Goal: Task Accomplishment & Management: Manage account settings

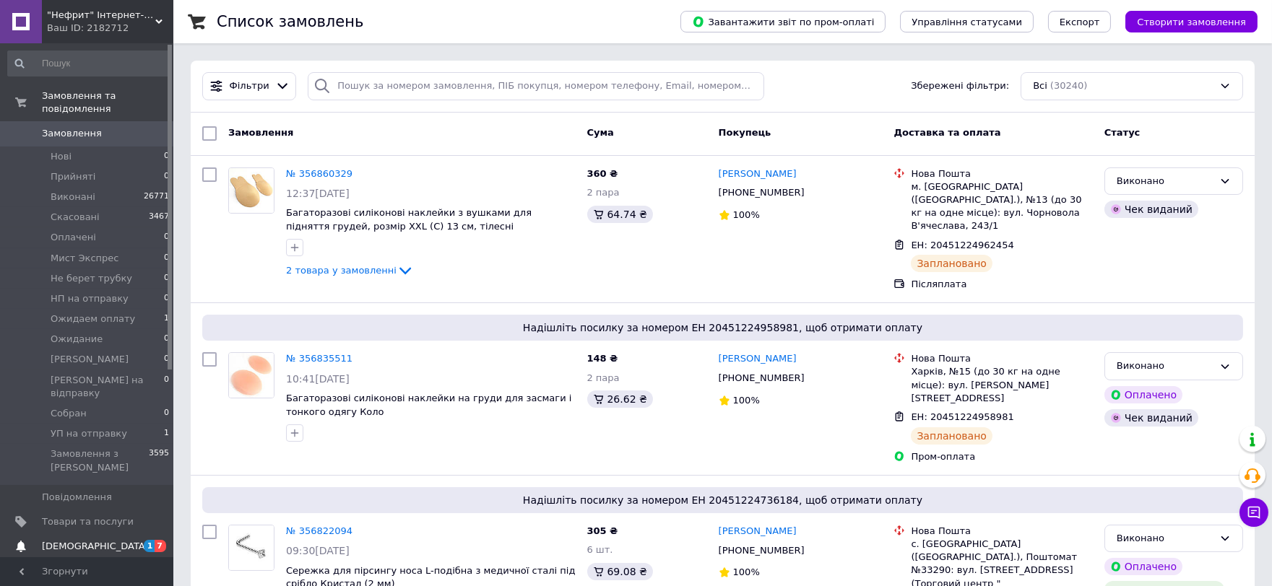
click at [97, 540] on span "[DEMOGRAPHIC_DATA]" at bounding box center [88, 546] width 92 height 13
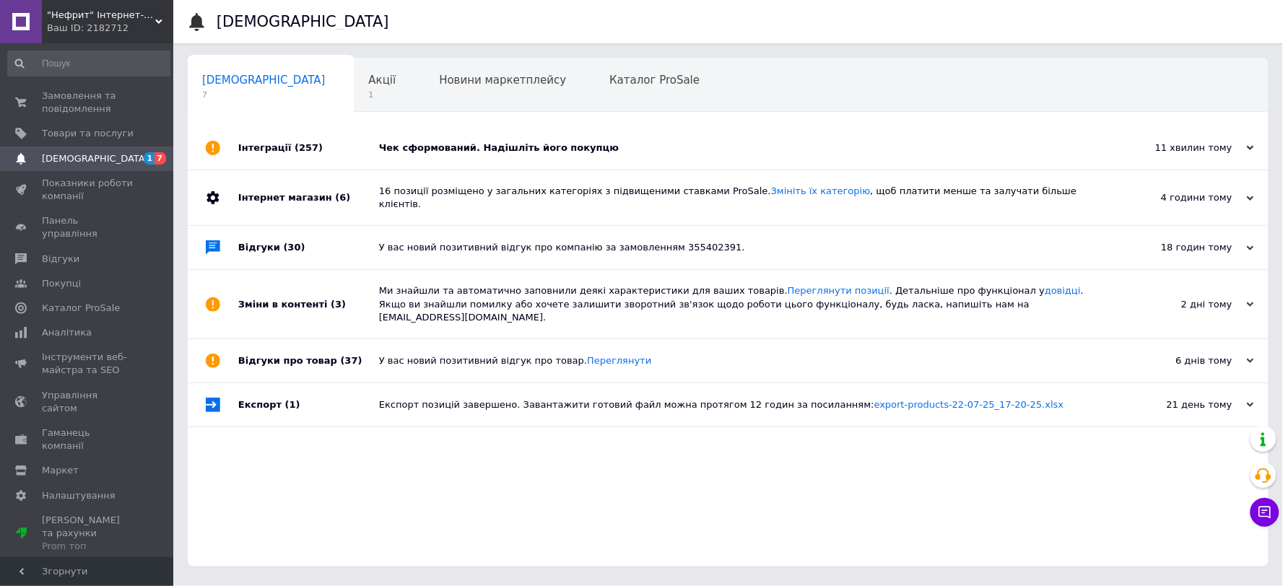
click at [627, 147] on div "Чек сформований. Надішліть його покупцю" at bounding box center [744, 148] width 731 height 13
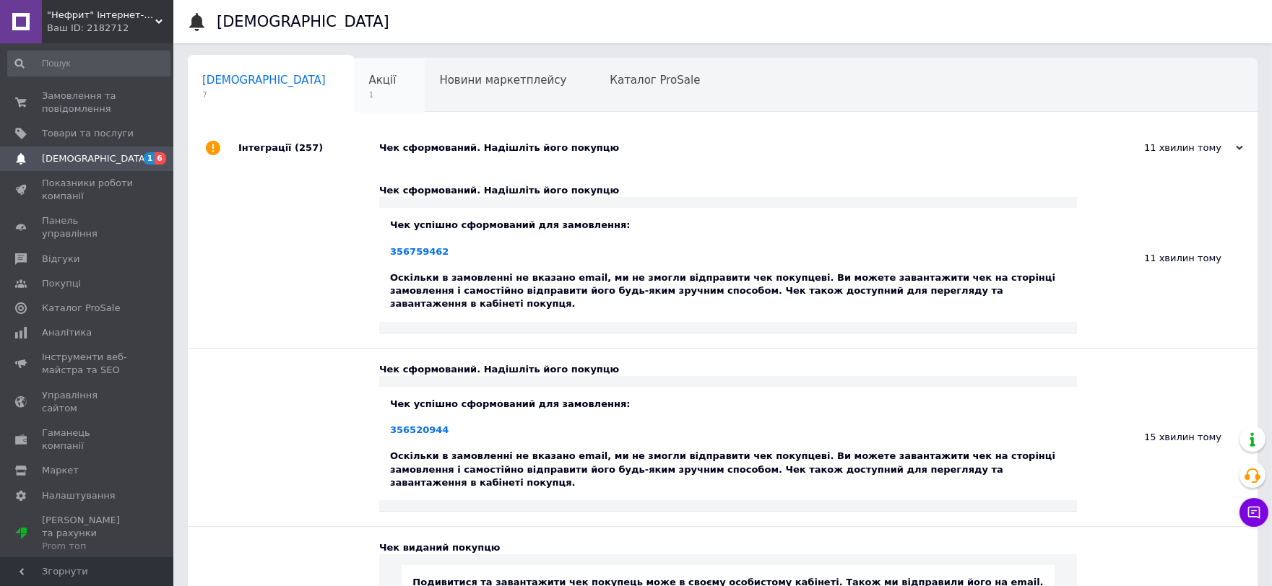
click at [369, 83] on span "Акції" at bounding box center [382, 80] width 27 height 13
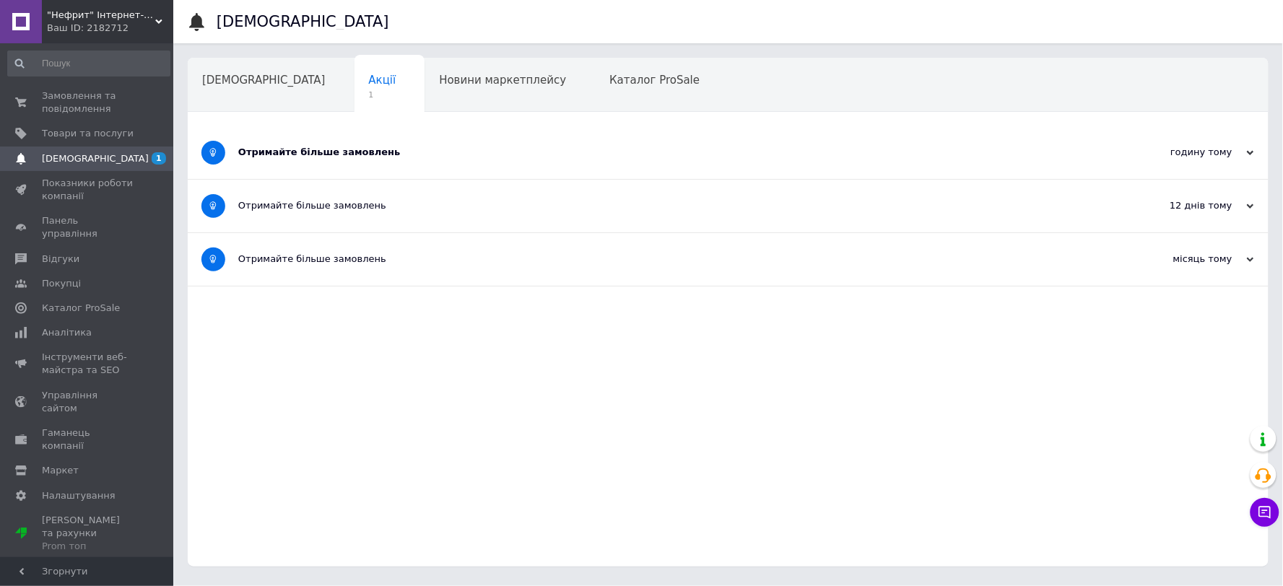
click at [408, 157] on div "Отримайте більше замовлень" at bounding box center [674, 152] width 872 height 13
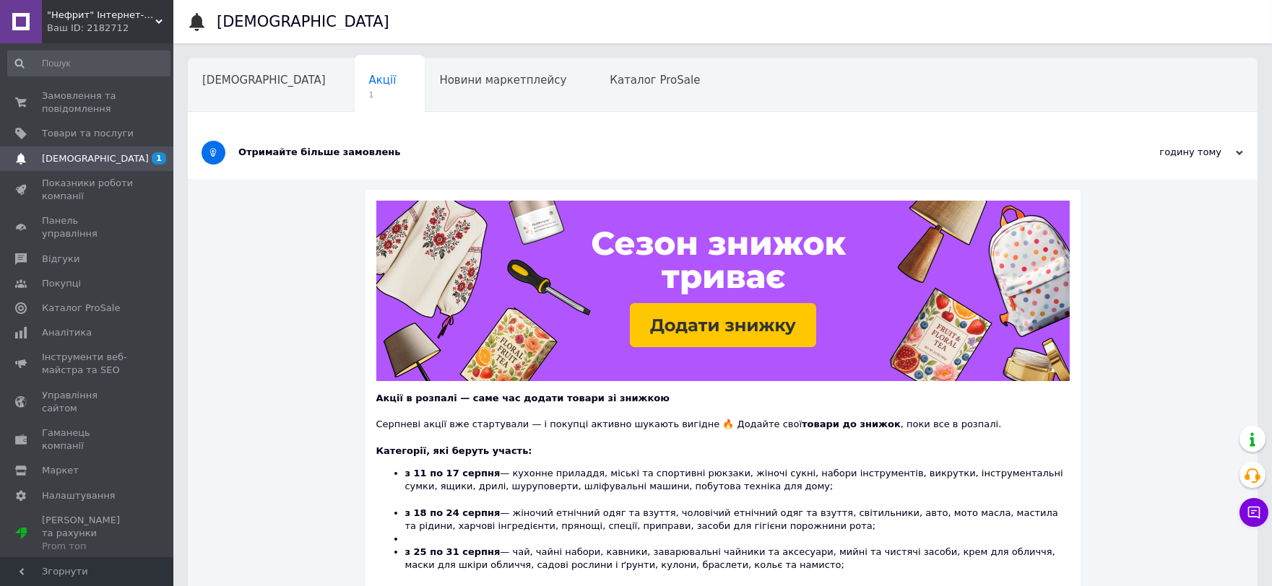
drag, startPoint x: 107, startPoint y: 184, endPoint x: 256, endPoint y: 192, distance: 149.0
click at [106, 184] on span "Показники роботи компанії" at bounding box center [88, 190] width 92 height 26
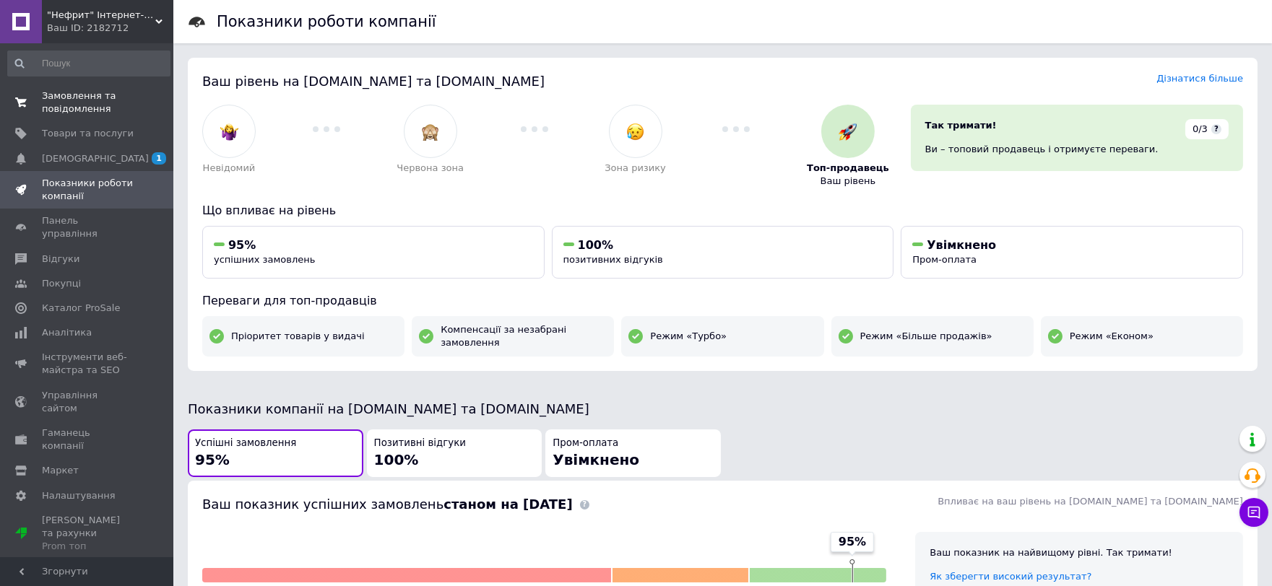
click at [111, 103] on span "Замовлення та повідомлення" at bounding box center [88, 103] width 92 height 26
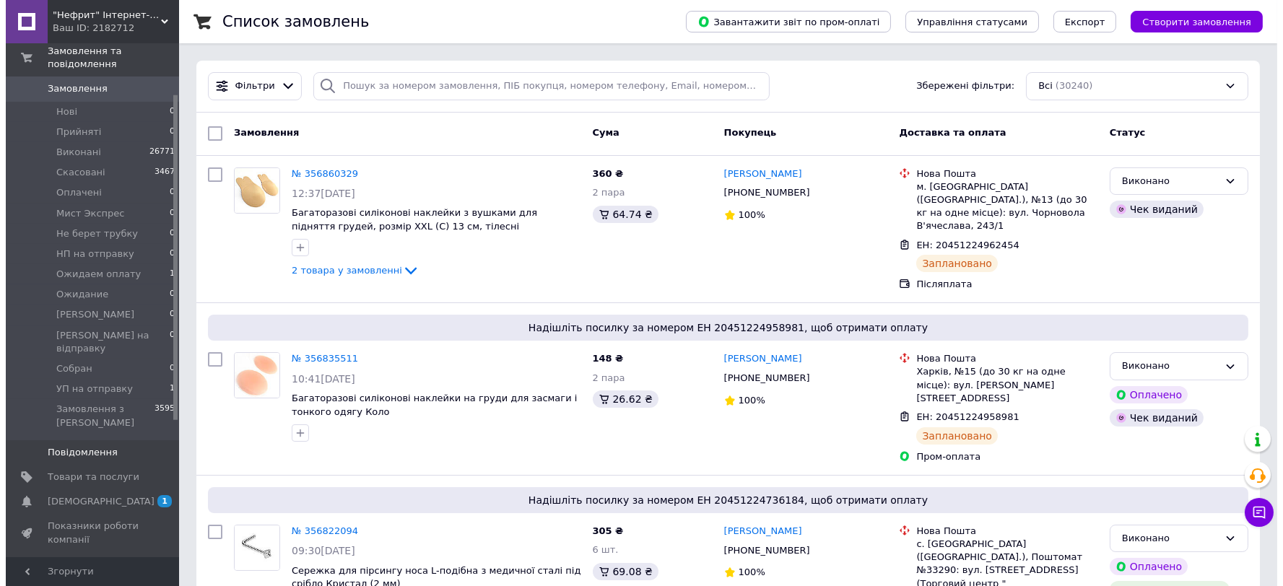
scroll to position [80, 0]
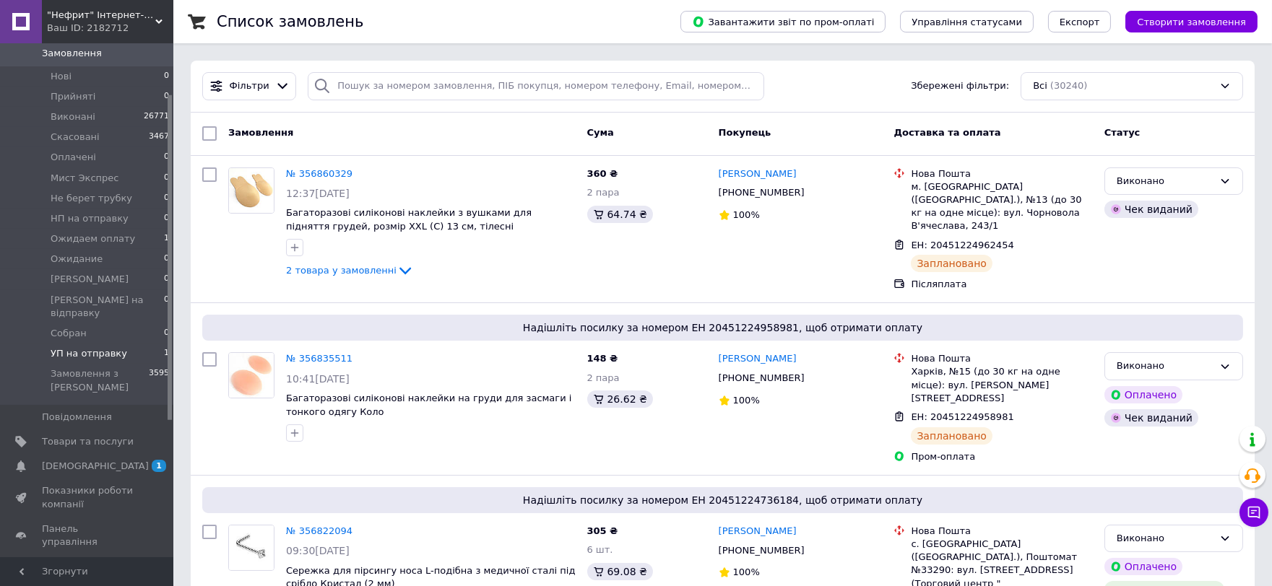
click at [110, 347] on span "УП на отправку" at bounding box center [89, 353] width 77 height 13
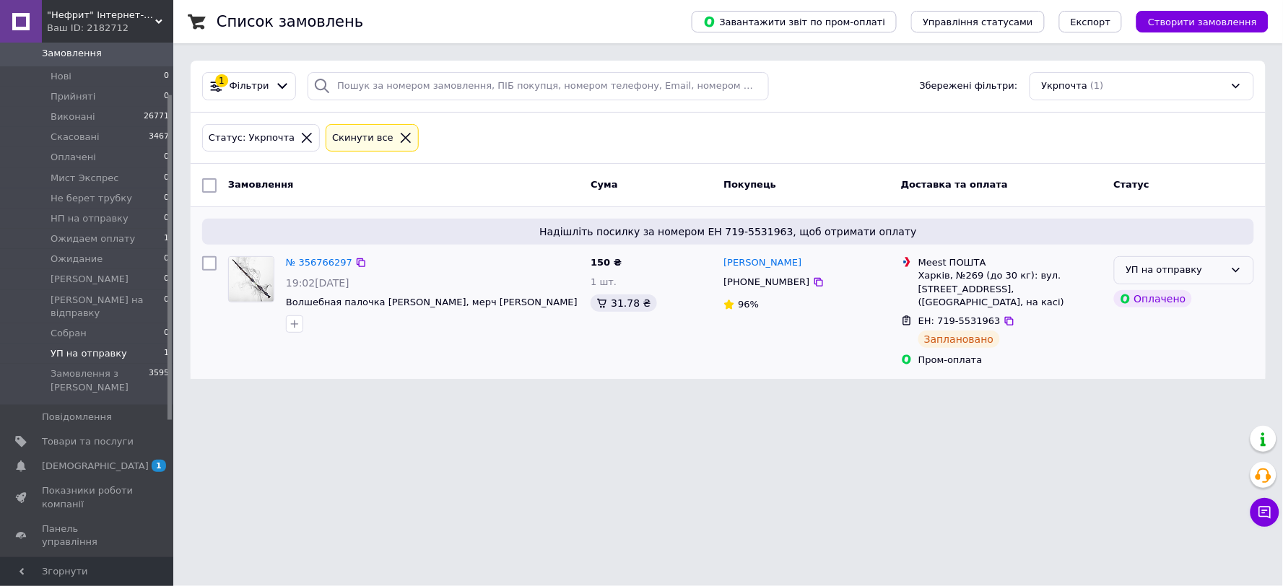
click at [1194, 273] on div "УП на отправку" at bounding box center [1175, 270] width 98 height 15
click at [1145, 321] on li "Виконано" at bounding box center [1184, 326] width 139 height 27
click at [461, 396] on html ""Нефрит" Інтернет-магазин Ваш ID: 2182712 Сайт "Нефрит" Інтернет-магазин Кабіне…" at bounding box center [641, 198] width 1283 height 396
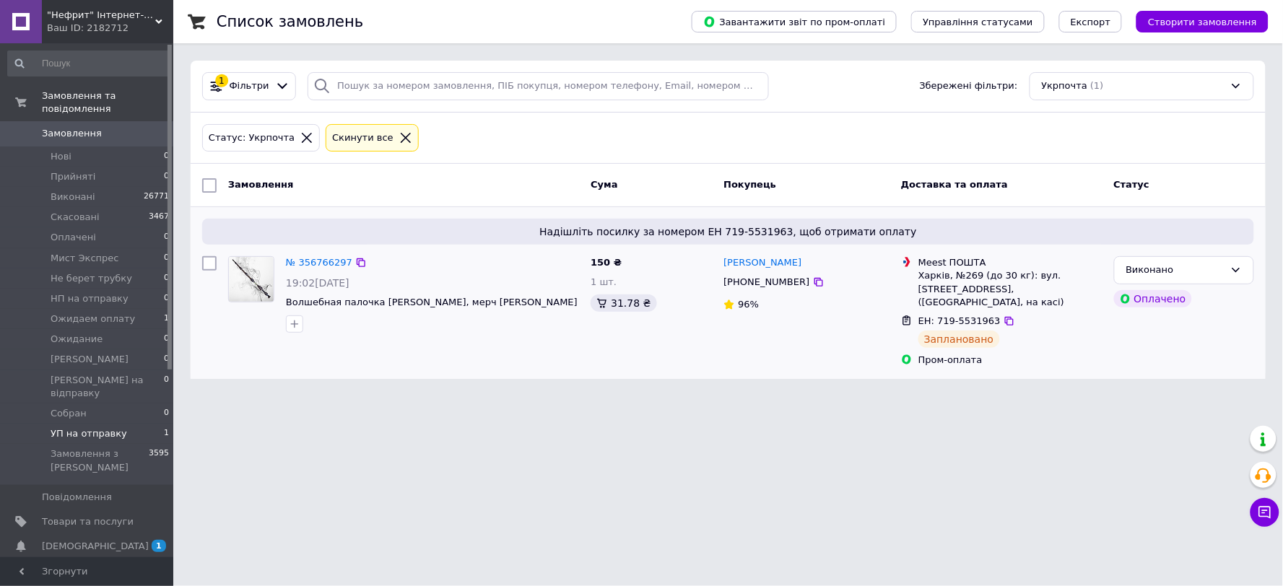
click at [98, 127] on span "Замовлення" at bounding box center [88, 133] width 92 height 13
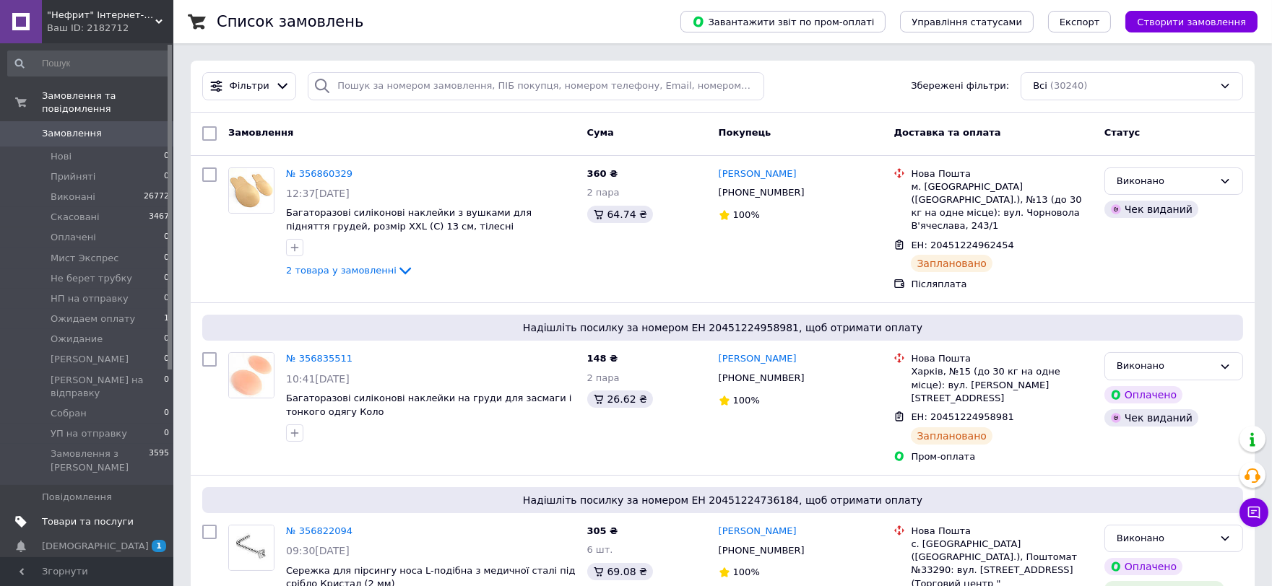
click at [120, 516] on span "Товари та послуги" at bounding box center [88, 522] width 92 height 13
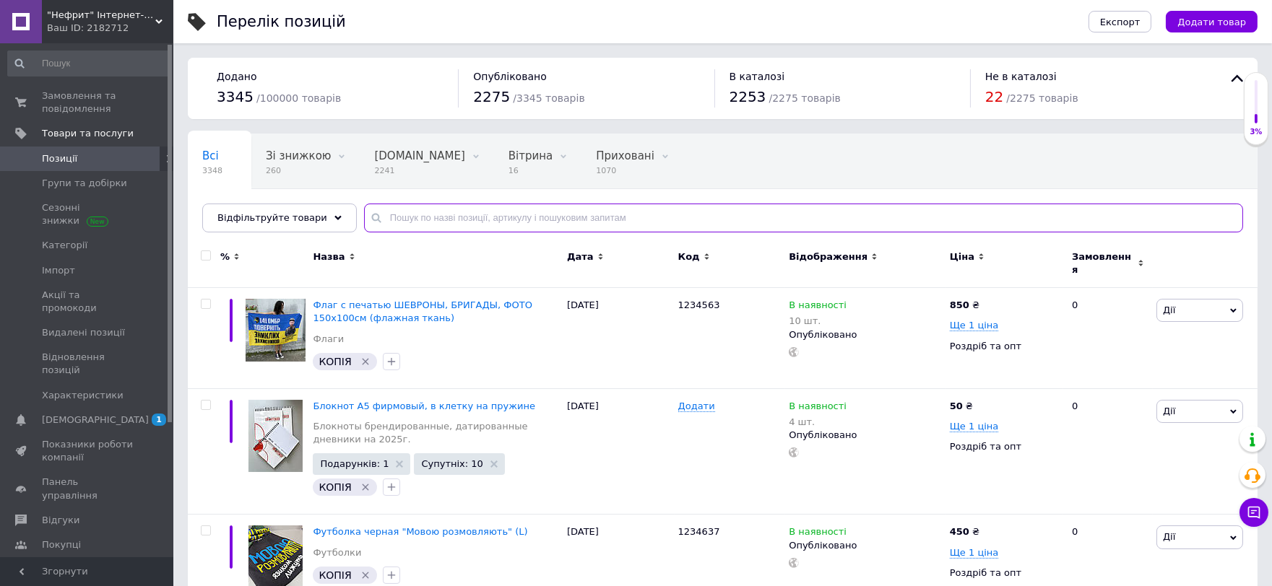
click at [630, 220] on input "text" at bounding box center [803, 218] width 879 height 29
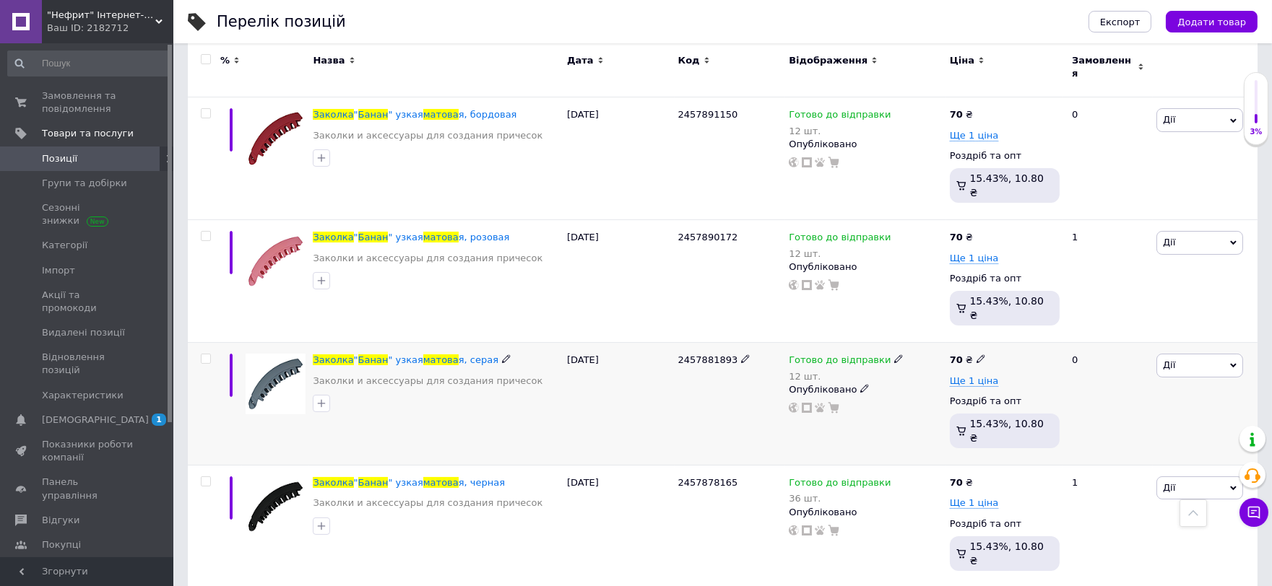
scroll to position [481, 0]
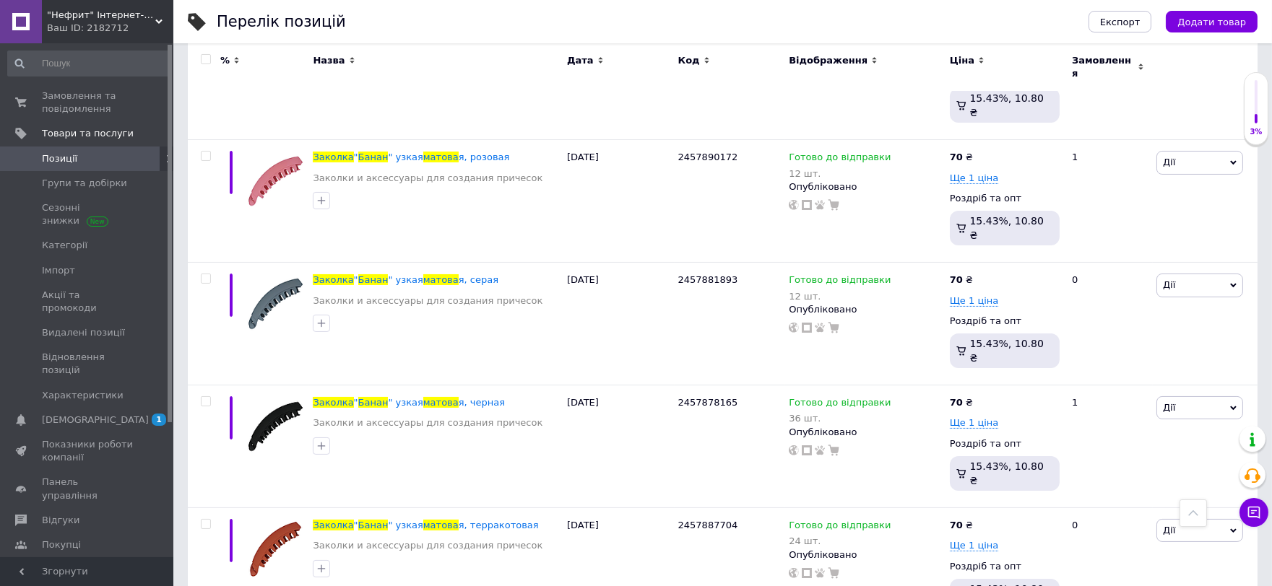
type input "заколка [PERSON_NAME]"
click at [97, 90] on span "Замовлення та повідомлення" at bounding box center [88, 103] width 92 height 26
